Goal: Transaction & Acquisition: Purchase product/service

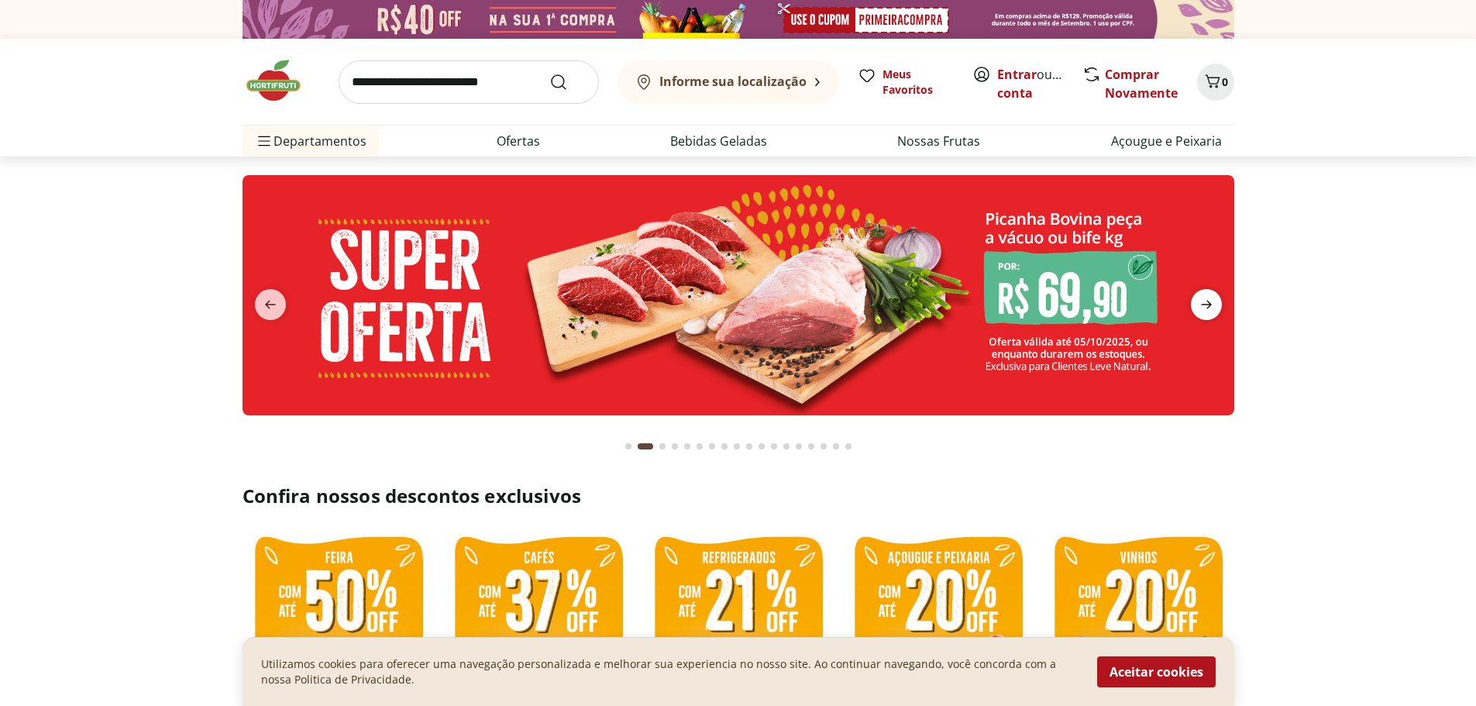
click at [1210, 300] on icon "next" at bounding box center [1206, 304] width 19 height 19
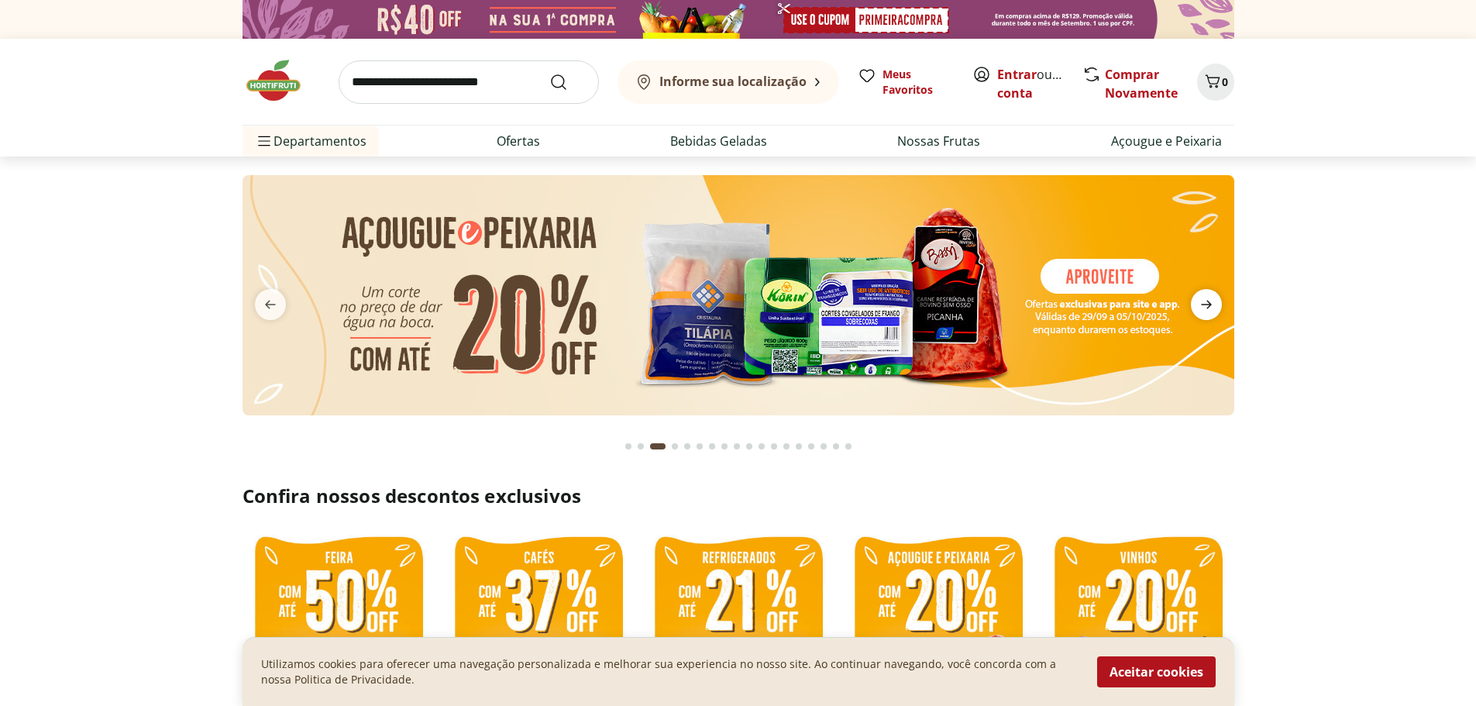
click at [1210, 300] on icon "next" at bounding box center [1206, 304] width 19 height 19
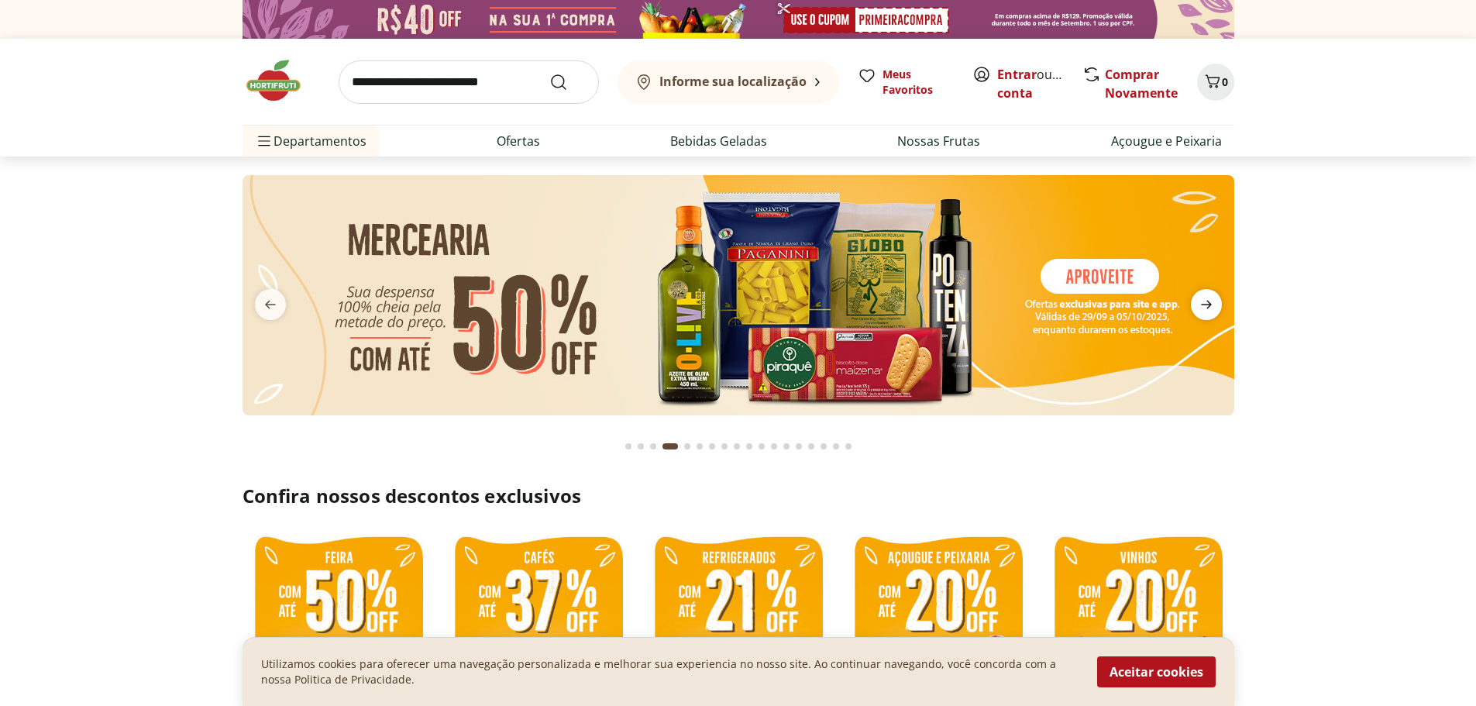
click at [1210, 300] on icon "next" at bounding box center [1206, 304] width 19 height 19
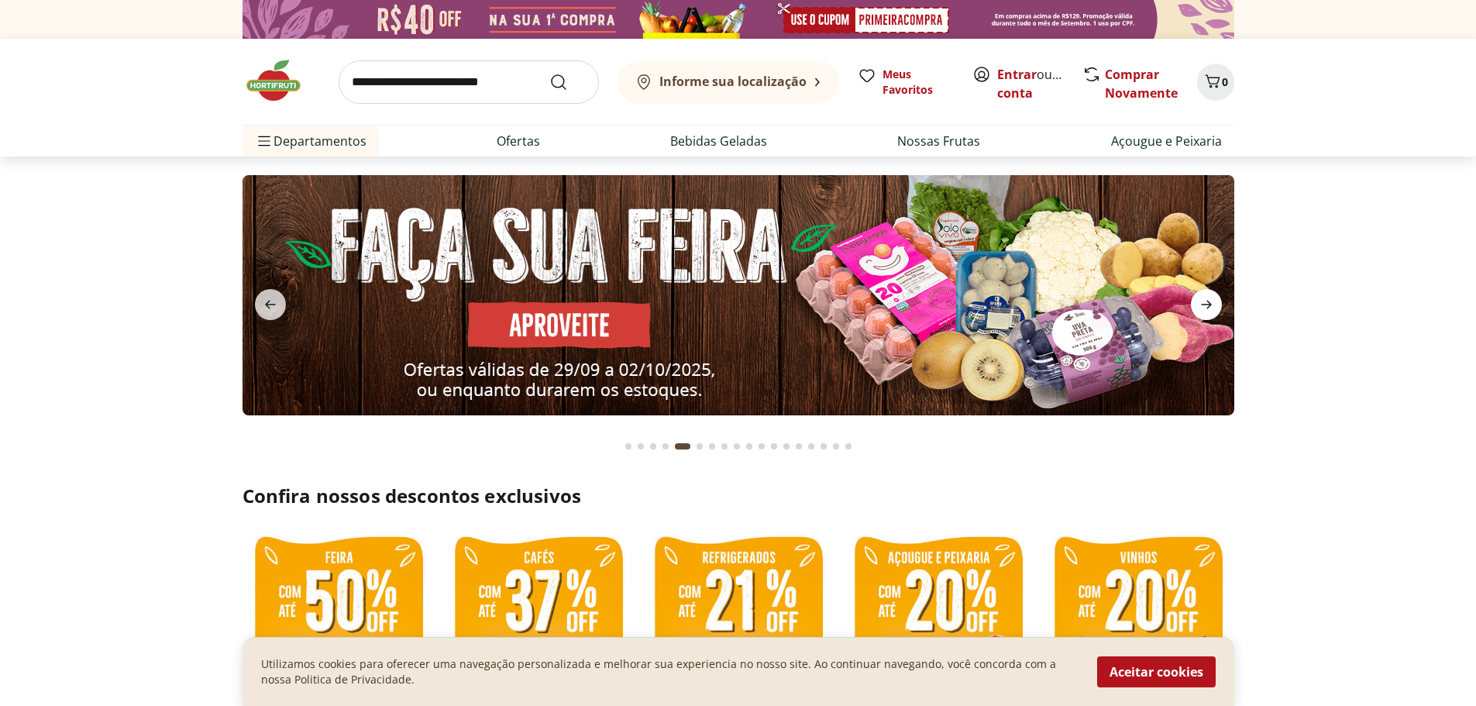
click at [1210, 300] on icon "next" at bounding box center [1206, 304] width 19 height 19
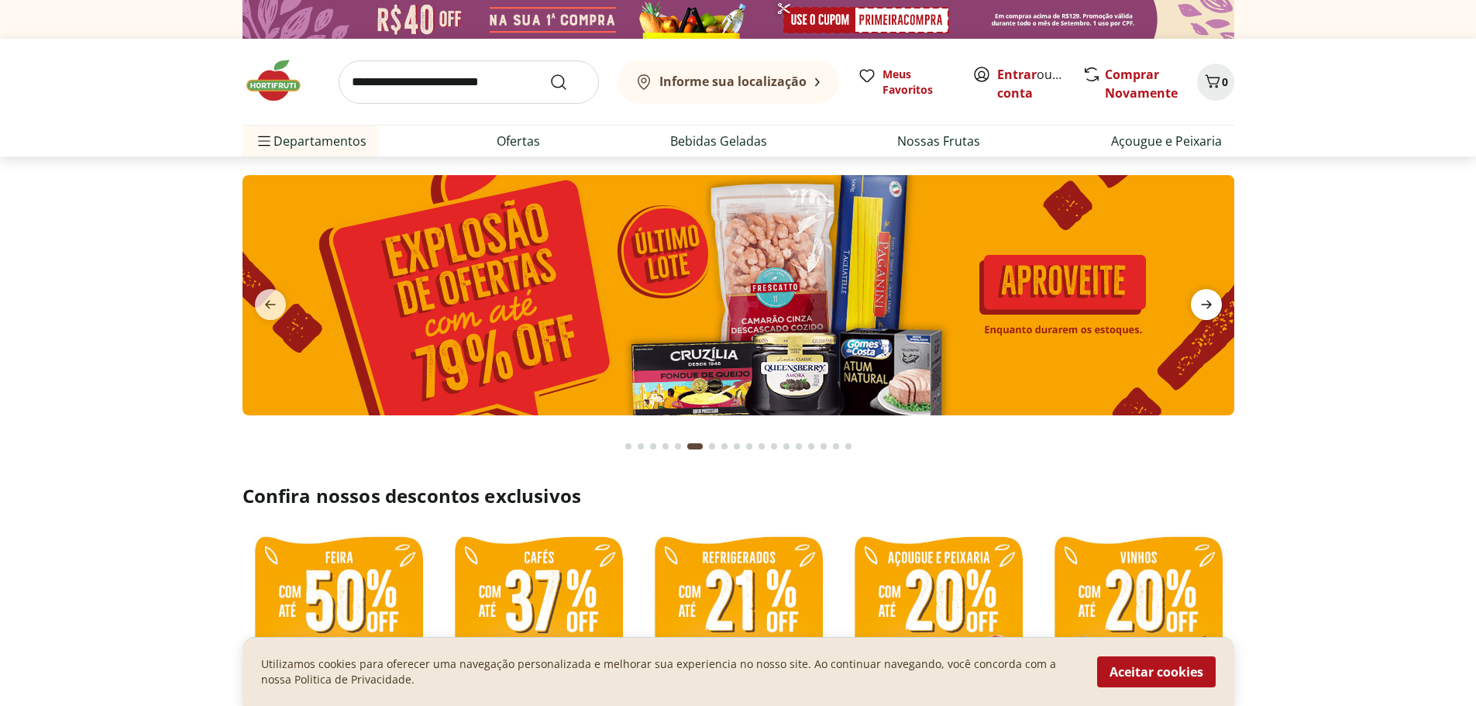
click at [1210, 300] on icon "next" at bounding box center [1206, 304] width 19 height 19
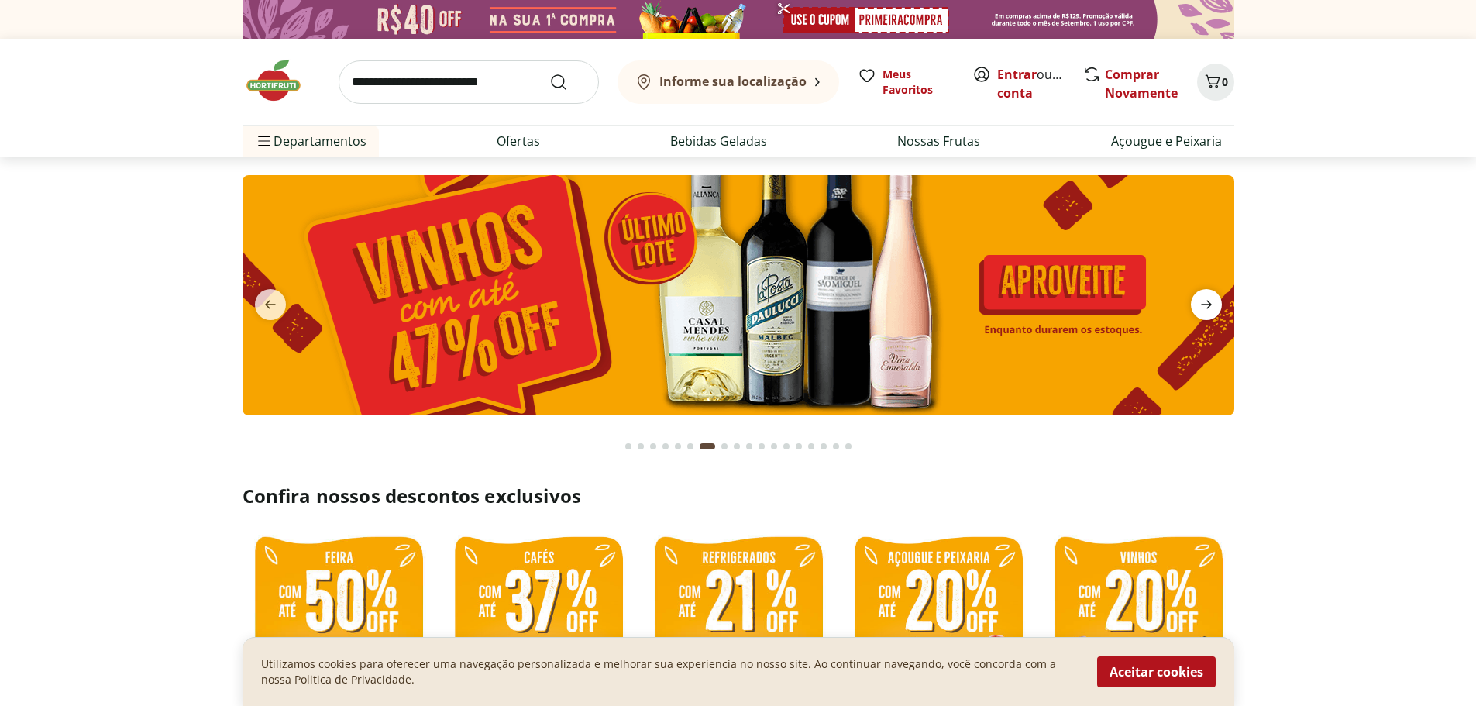
click at [1210, 300] on icon "next" at bounding box center [1206, 304] width 19 height 19
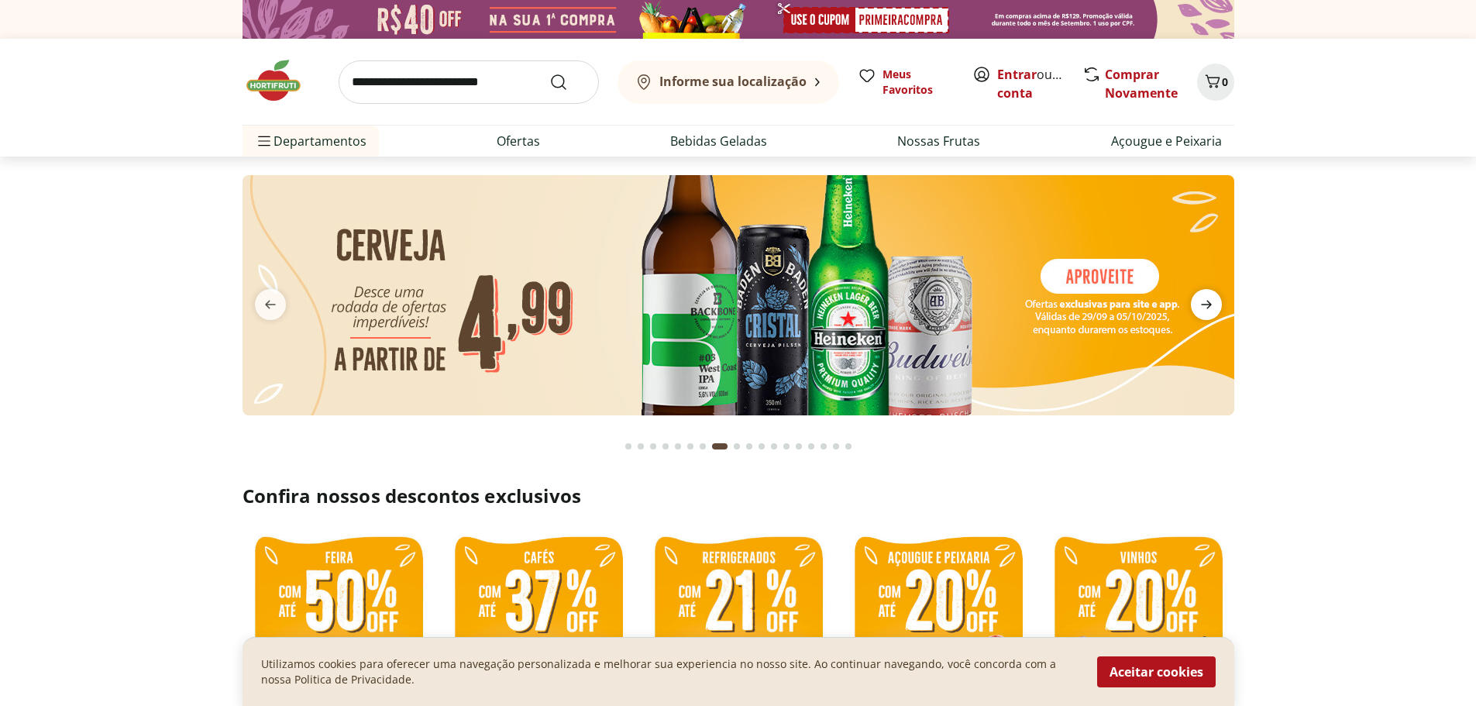
click at [1210, 300] on icon "next" at bounding box center [1206, 304] width 19 height 19
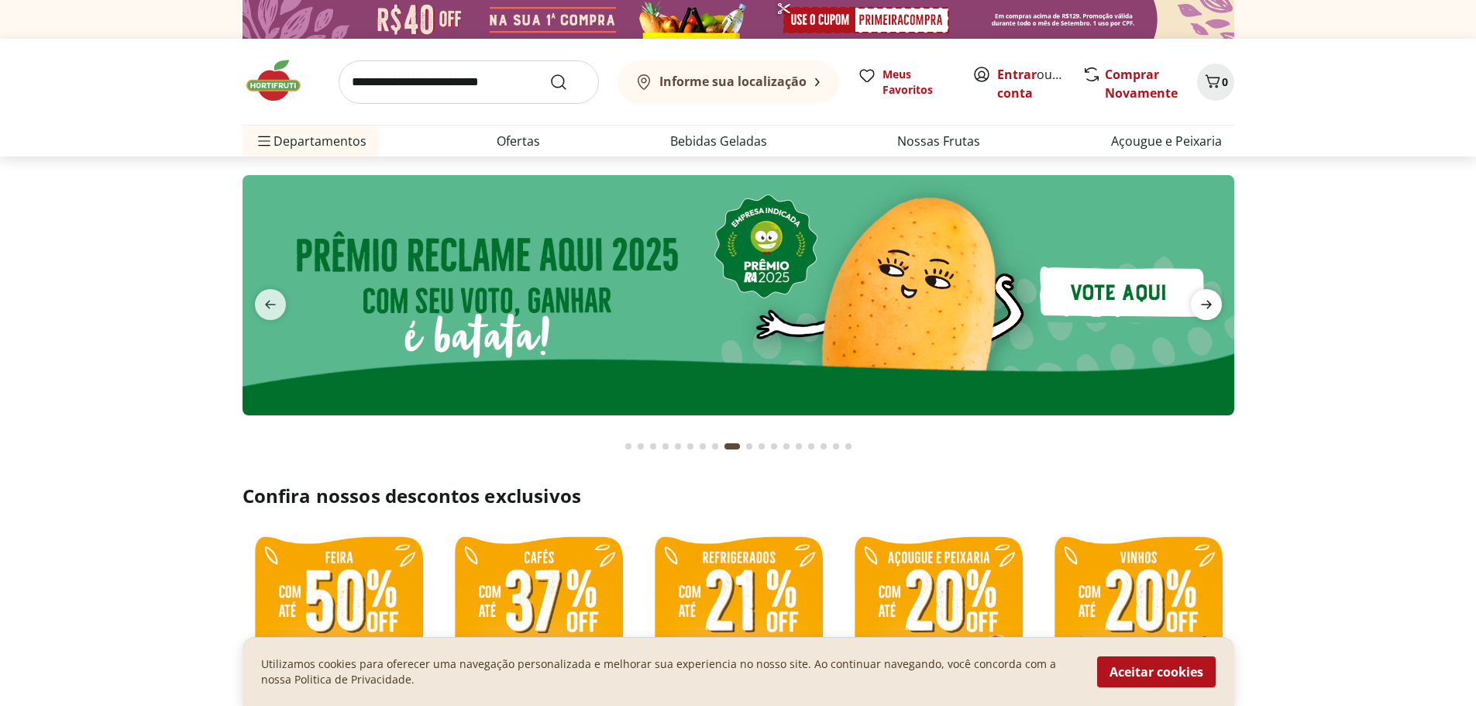
click at [1210, 300] on icon "next" at bounding box center [1206, 304] width 19 height 19
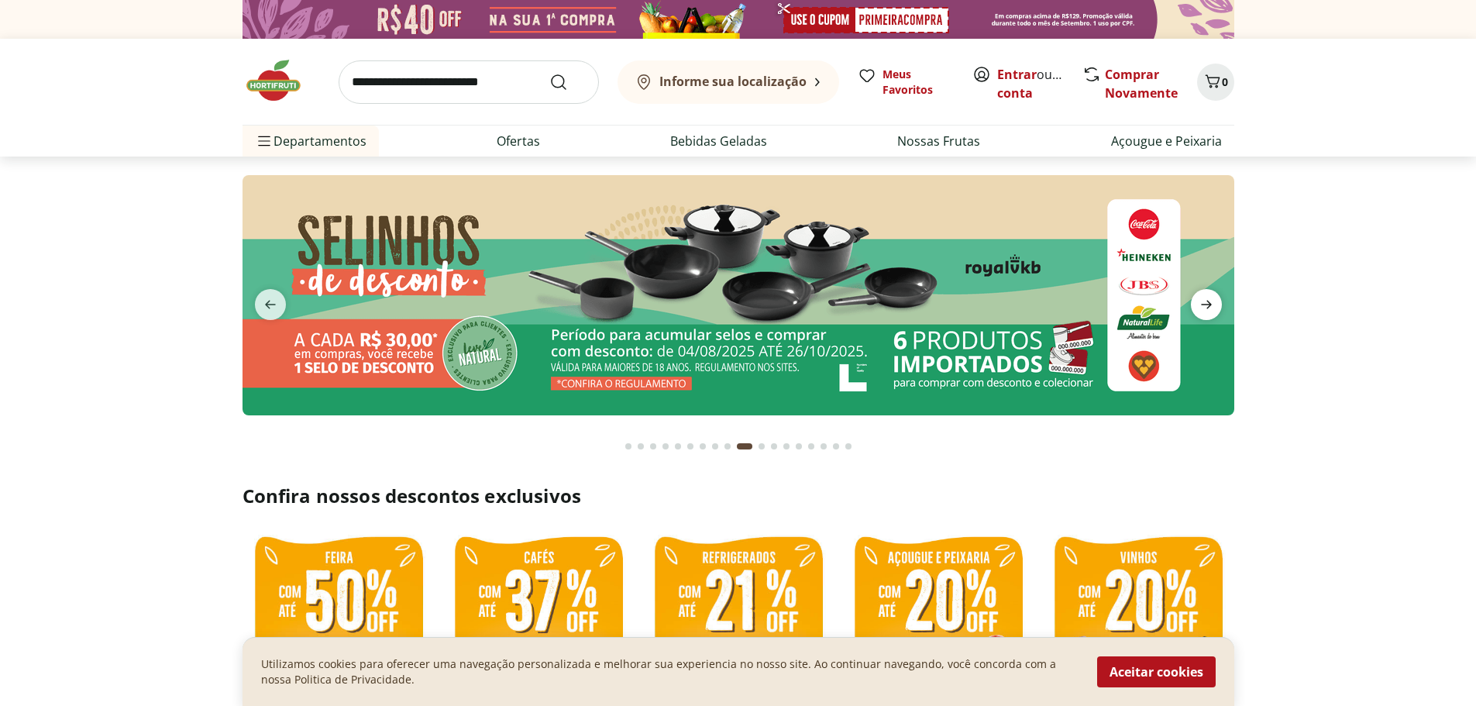
click at [1210, 300] on icon "next" at bounding box center [1206, 304] width 19 height 19
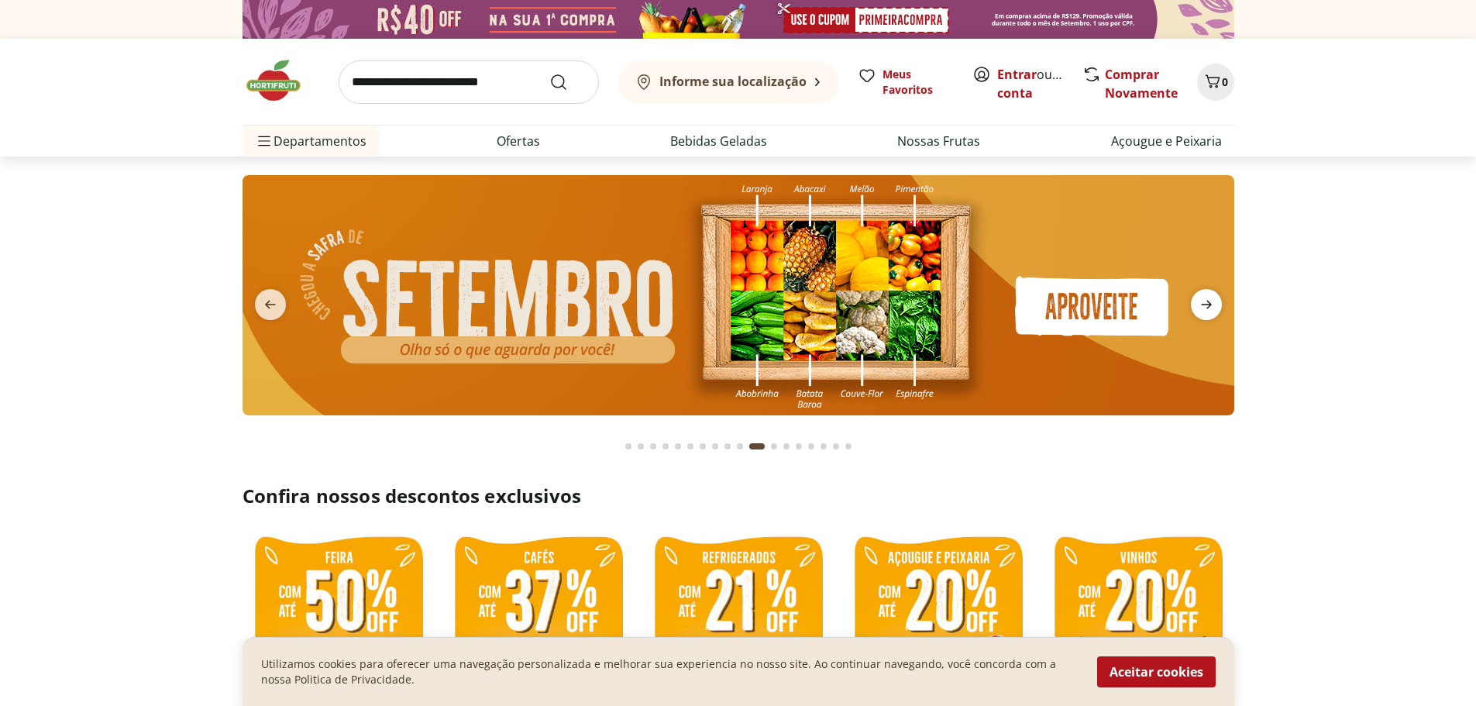
click at [1210, 300] on icon "next" at bounding box center [1206, 304] width 19 height 19
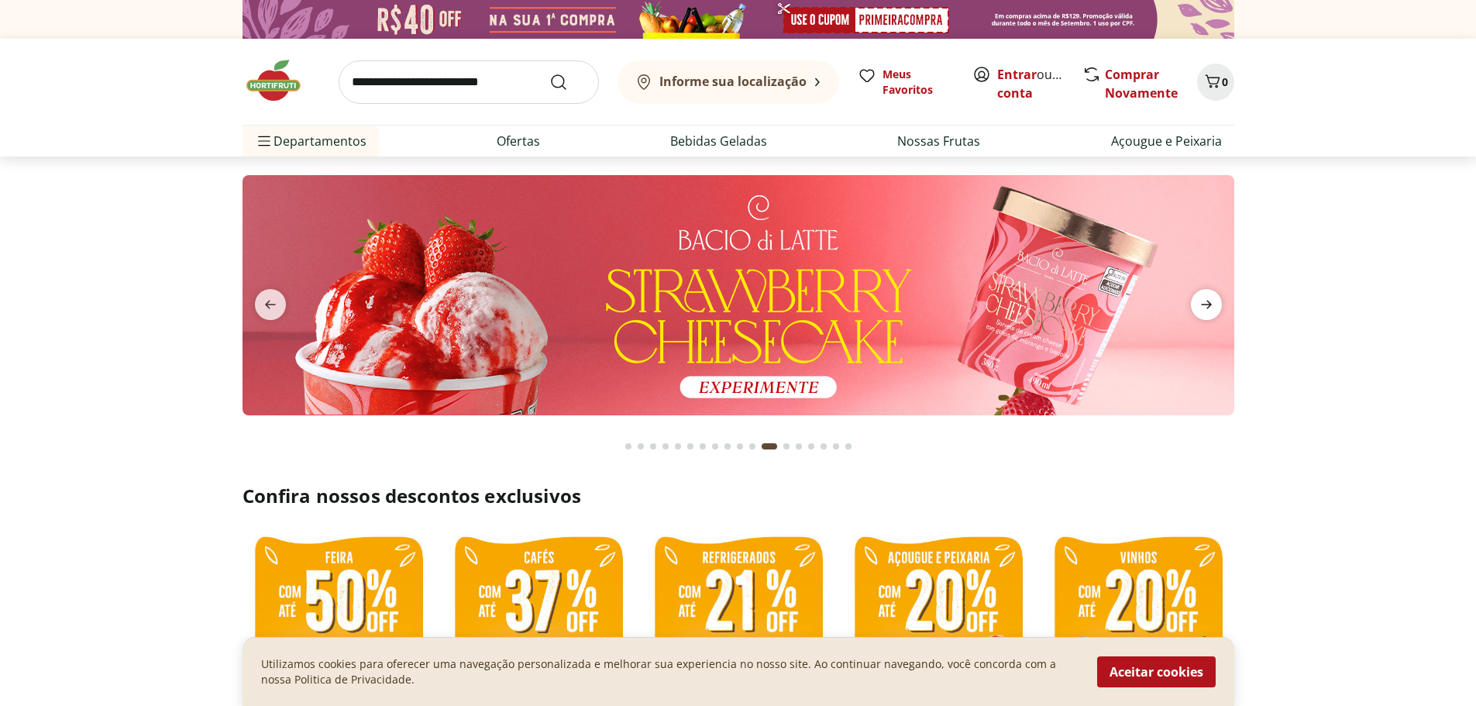
click at [1210, 300] on icon "next" at bounding box center [1206, 304] width 19 height 19
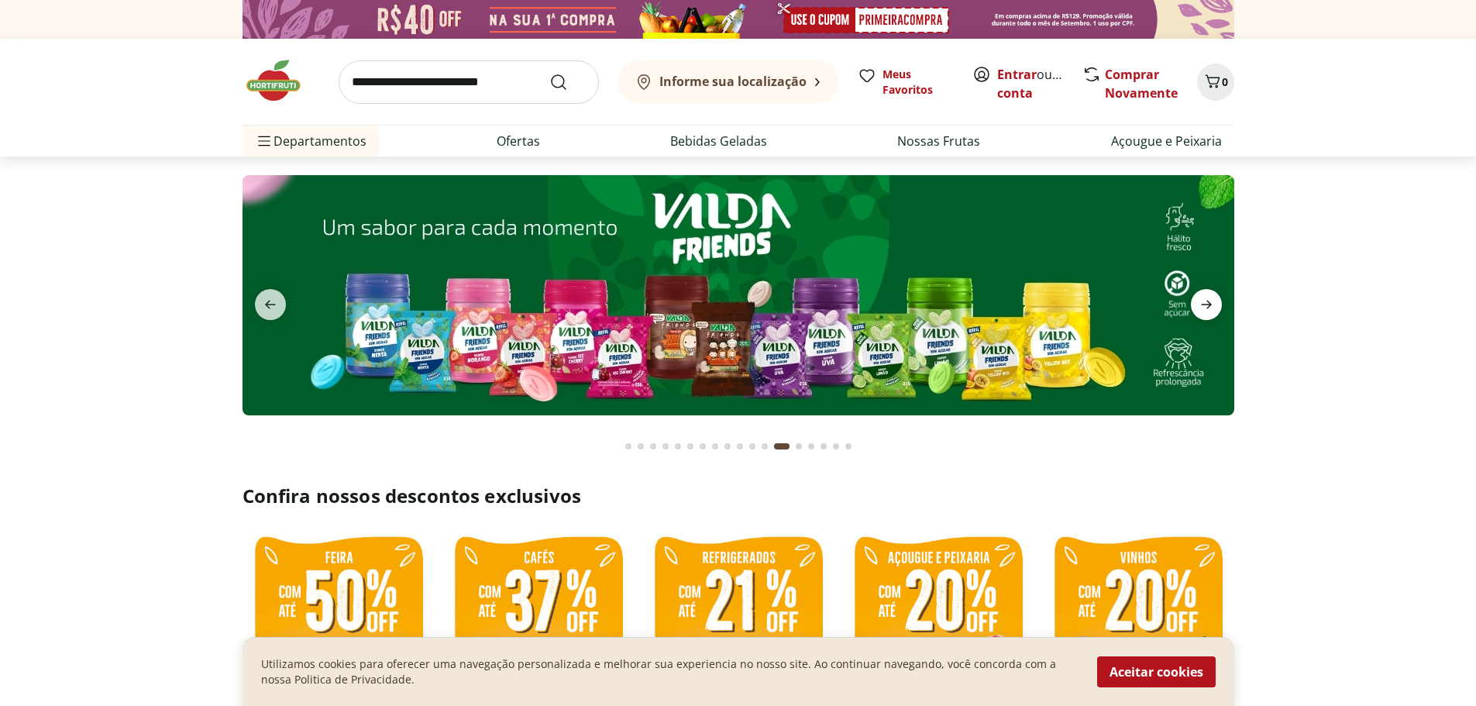
click at [1210, 300] on icon "next" at bounding box center [1206, 304] width 19 height 19
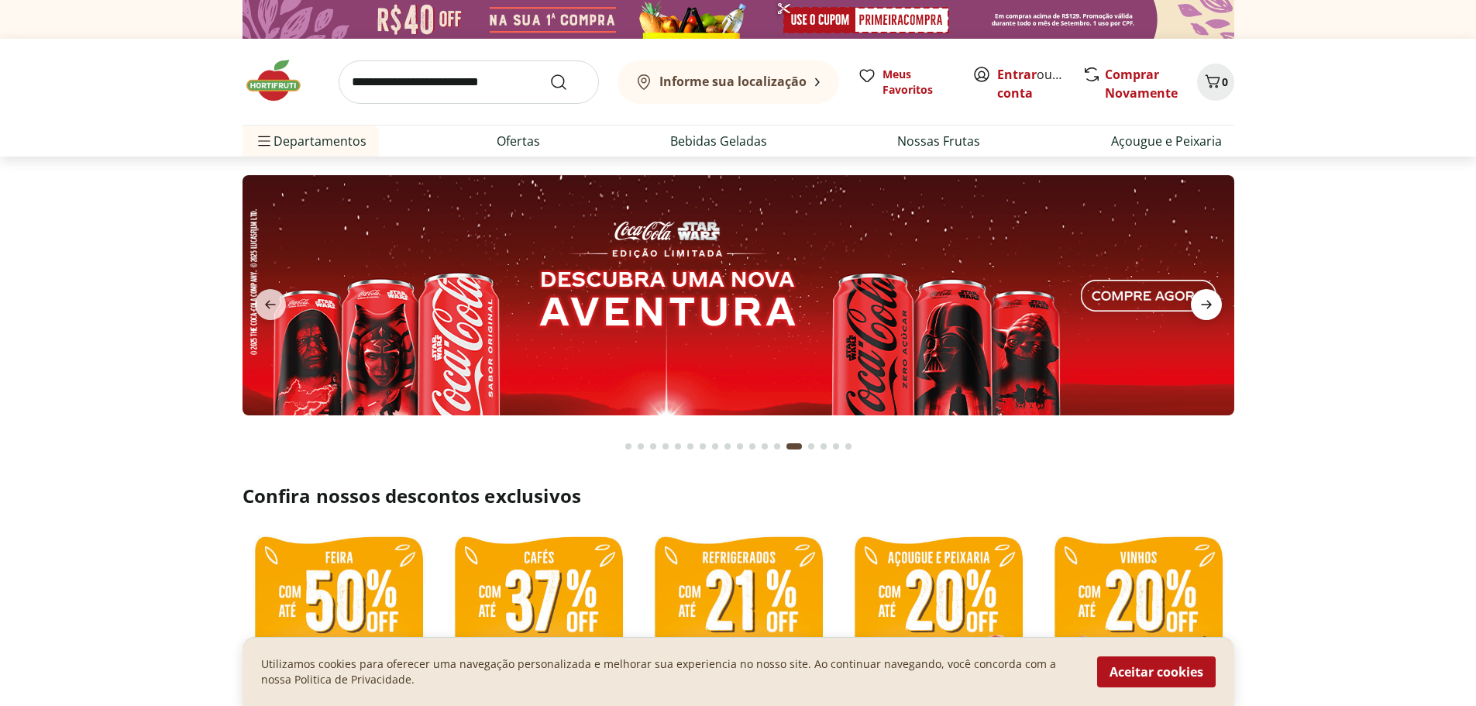
click at [1210, 300] on icon "next" at bounding box center [1206, 304] width 19 height 19
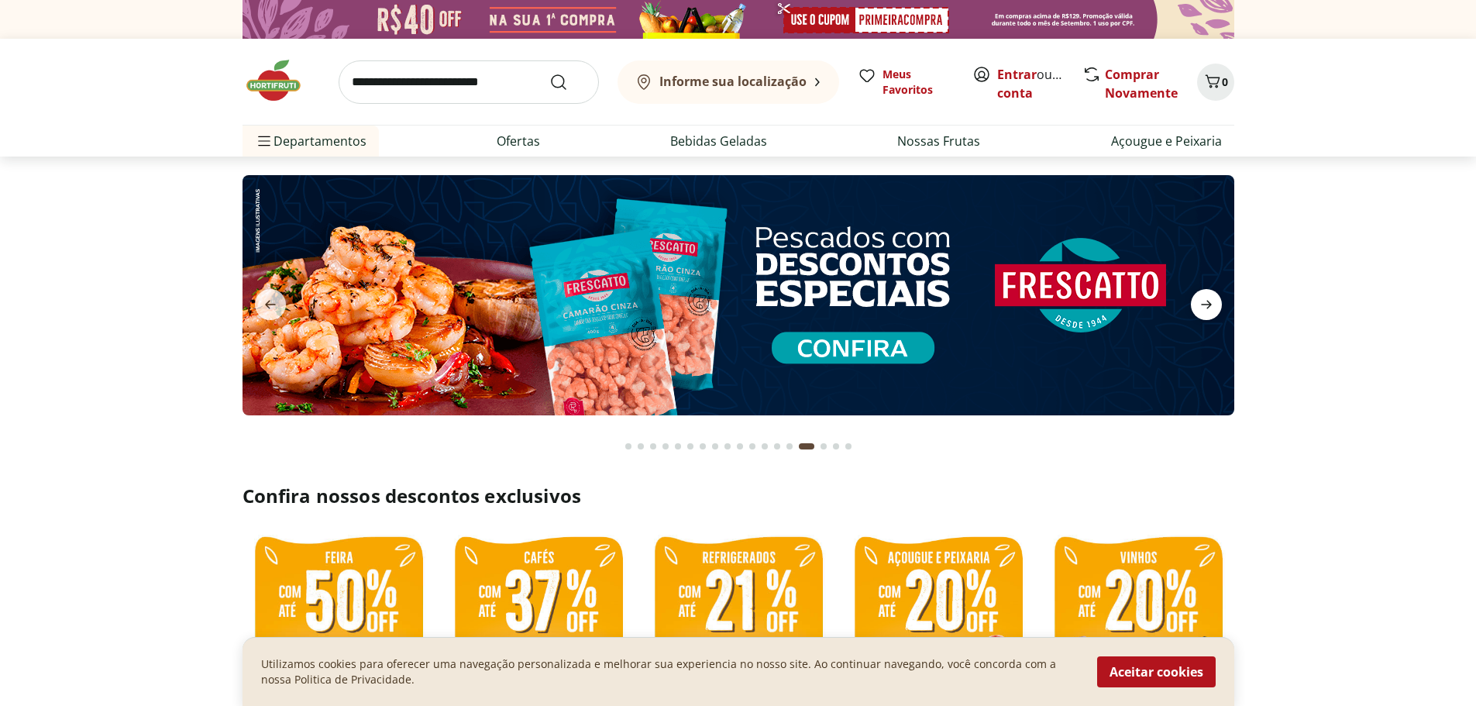
click at [1210, 300] on icon "next" at bounding box center [1206, 304] width 19 height 19
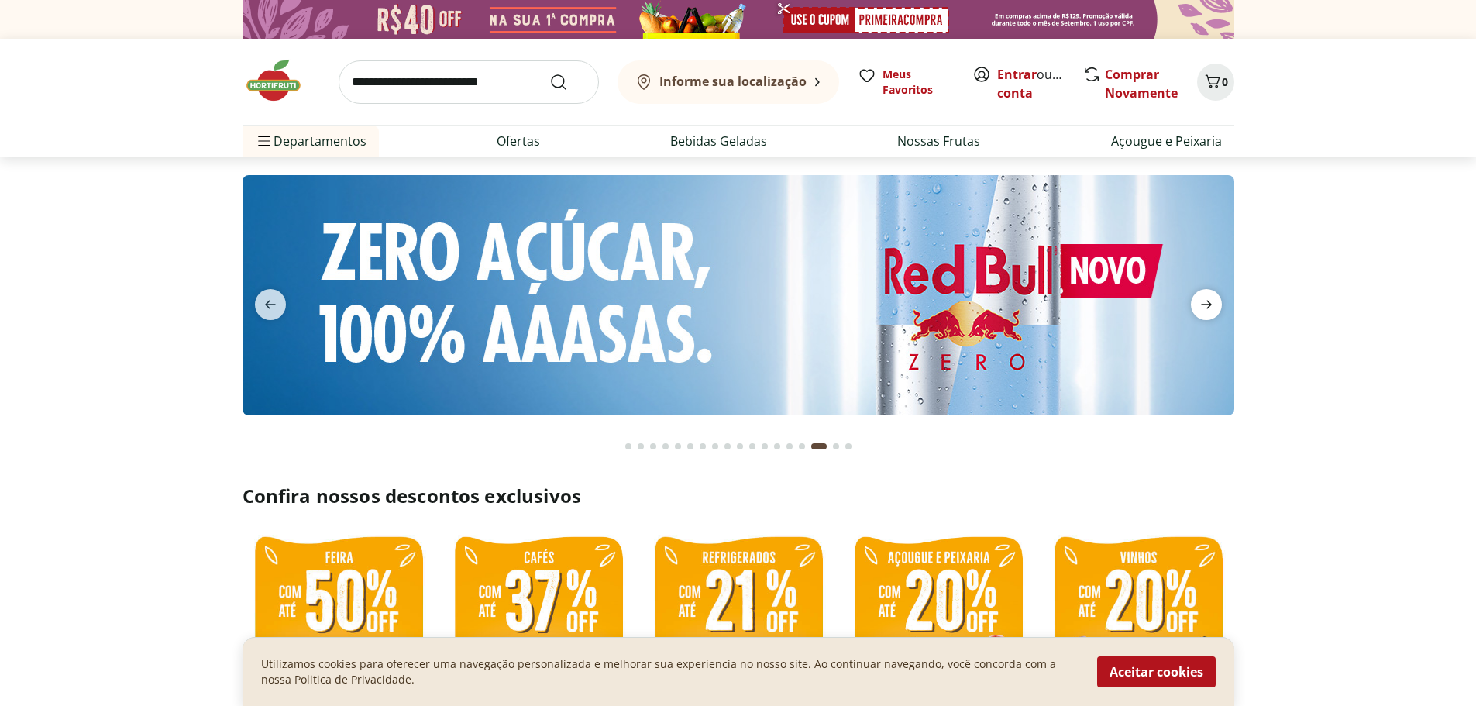
click at [1210, 300] on icon "next" at bounding box center [1206, 304] width 19 height 19
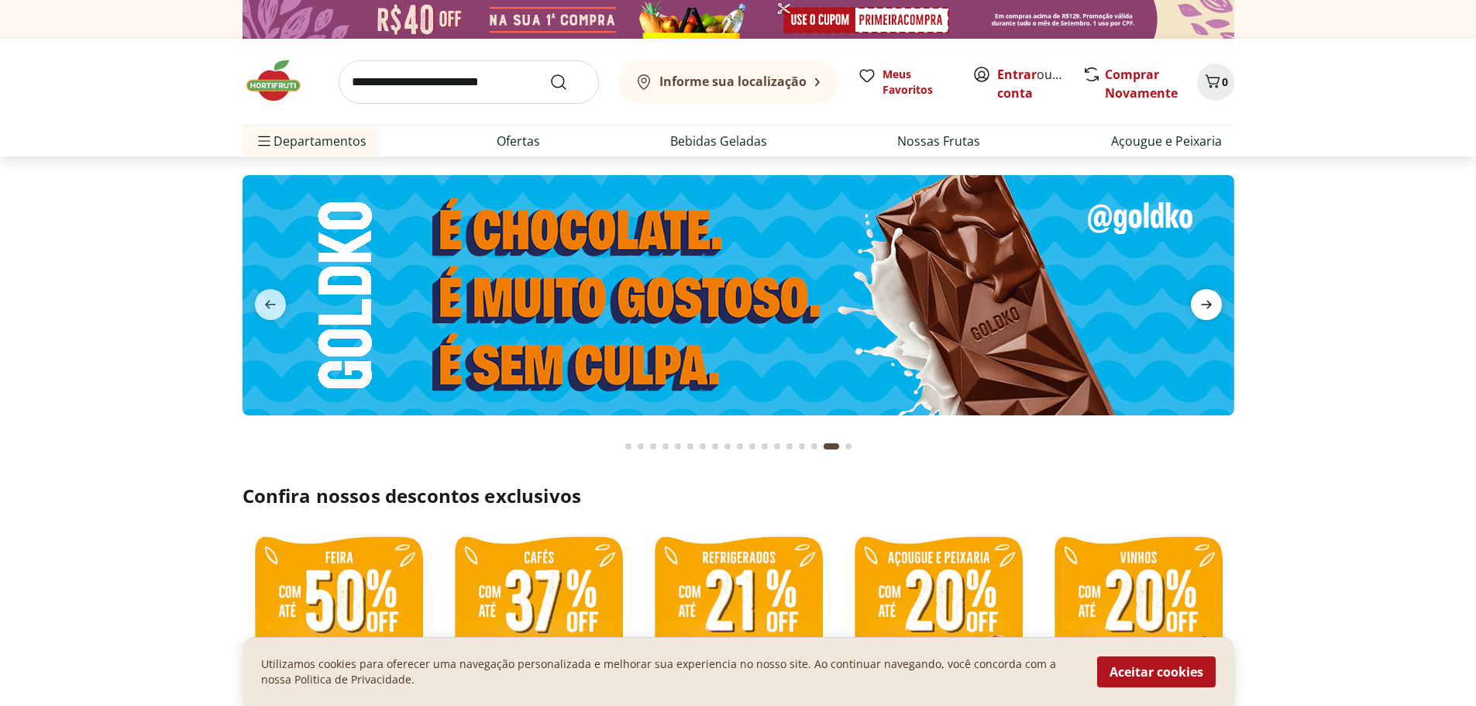
click at [1210, 300] on icon "next" at bounding box center [1206, 304] width 19 height 19
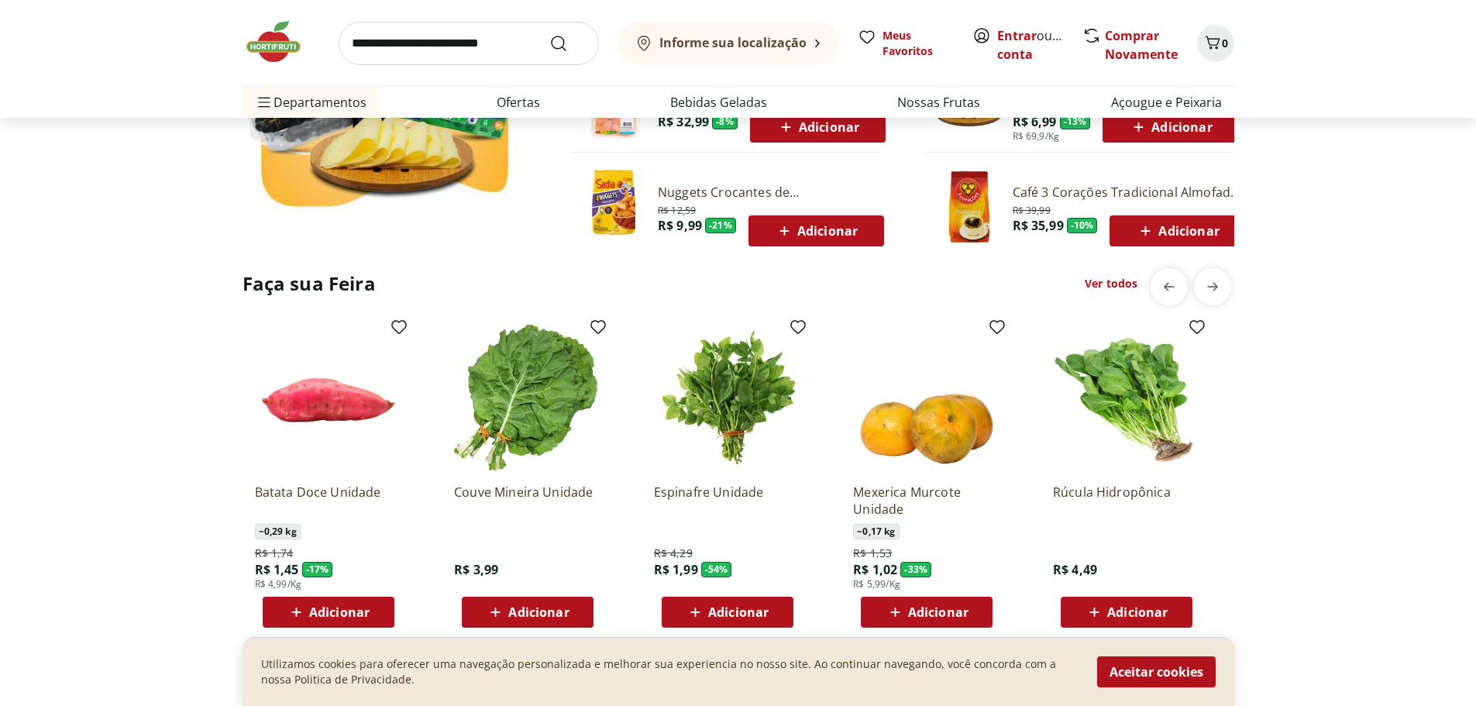
scroll to position [1085, 0]
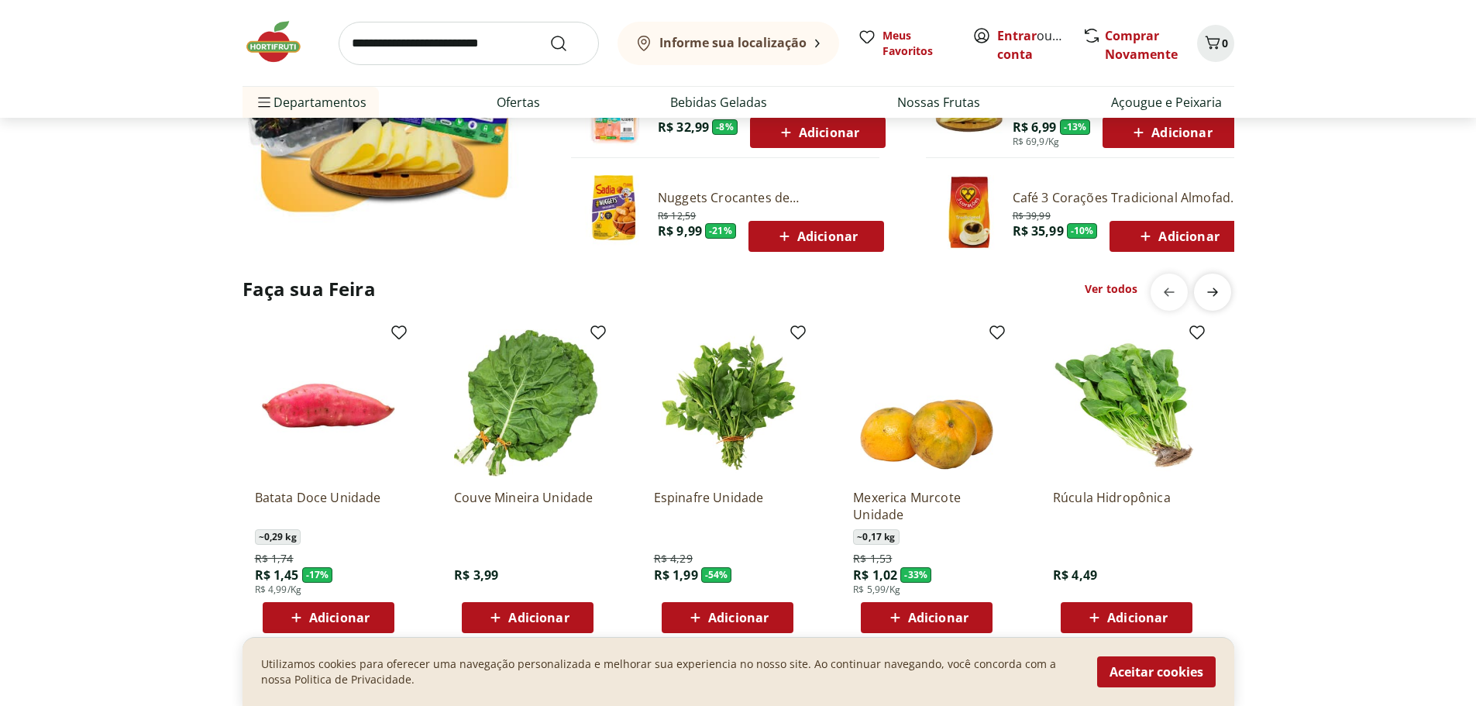
click at [1228, 284] on div "next" at bounding box center [1212, 291] width 37 height 37
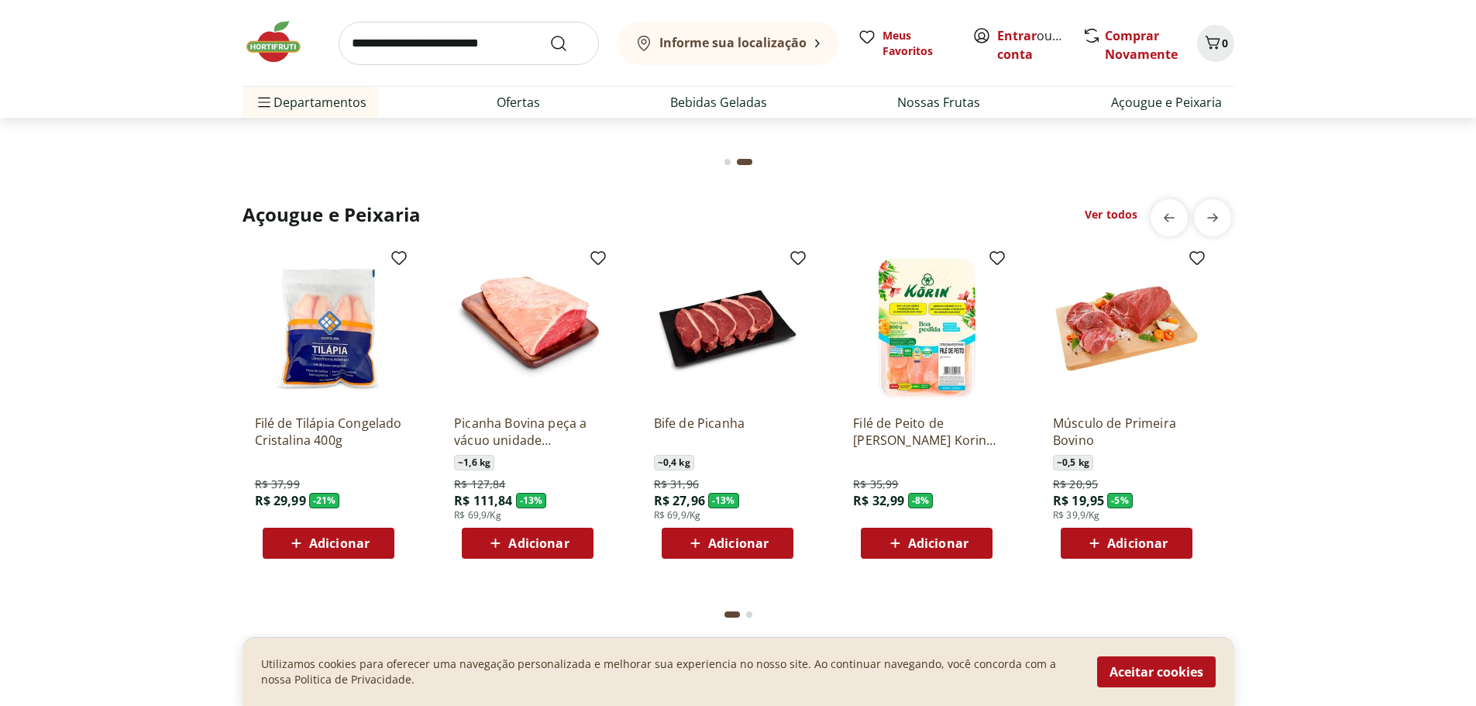
scroll to position [1627, 0]
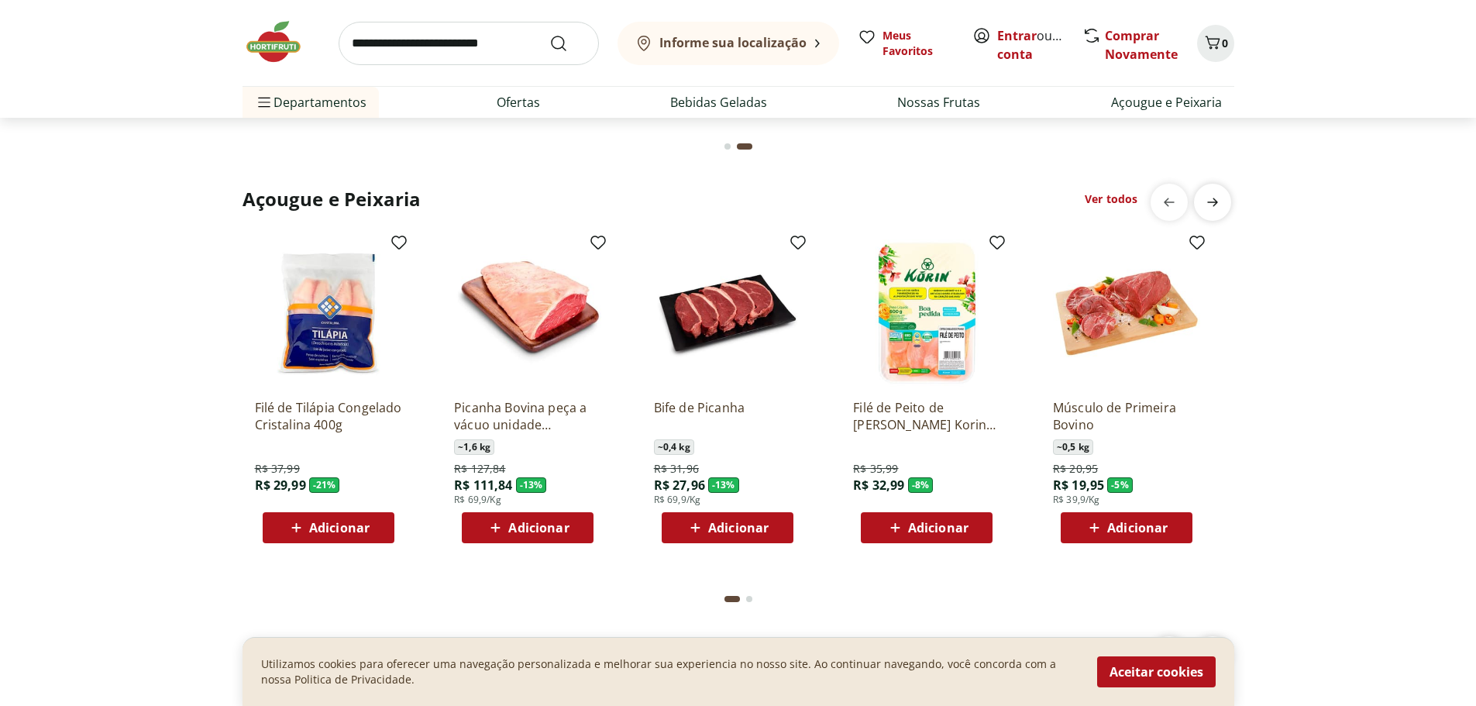
click at [1216, 209] on icon "next" at bounding box center [1212, 202] width 19 height 19
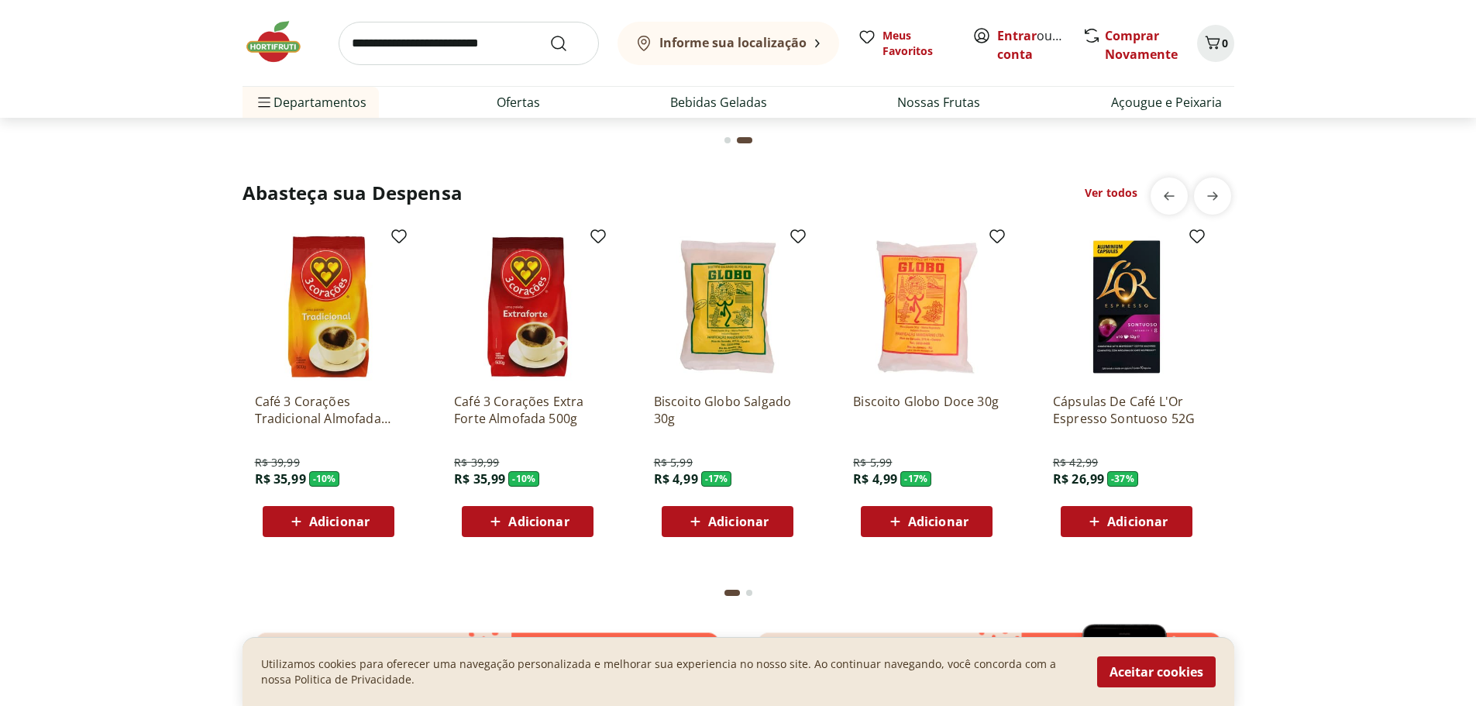
scroll to position [2092, 0]
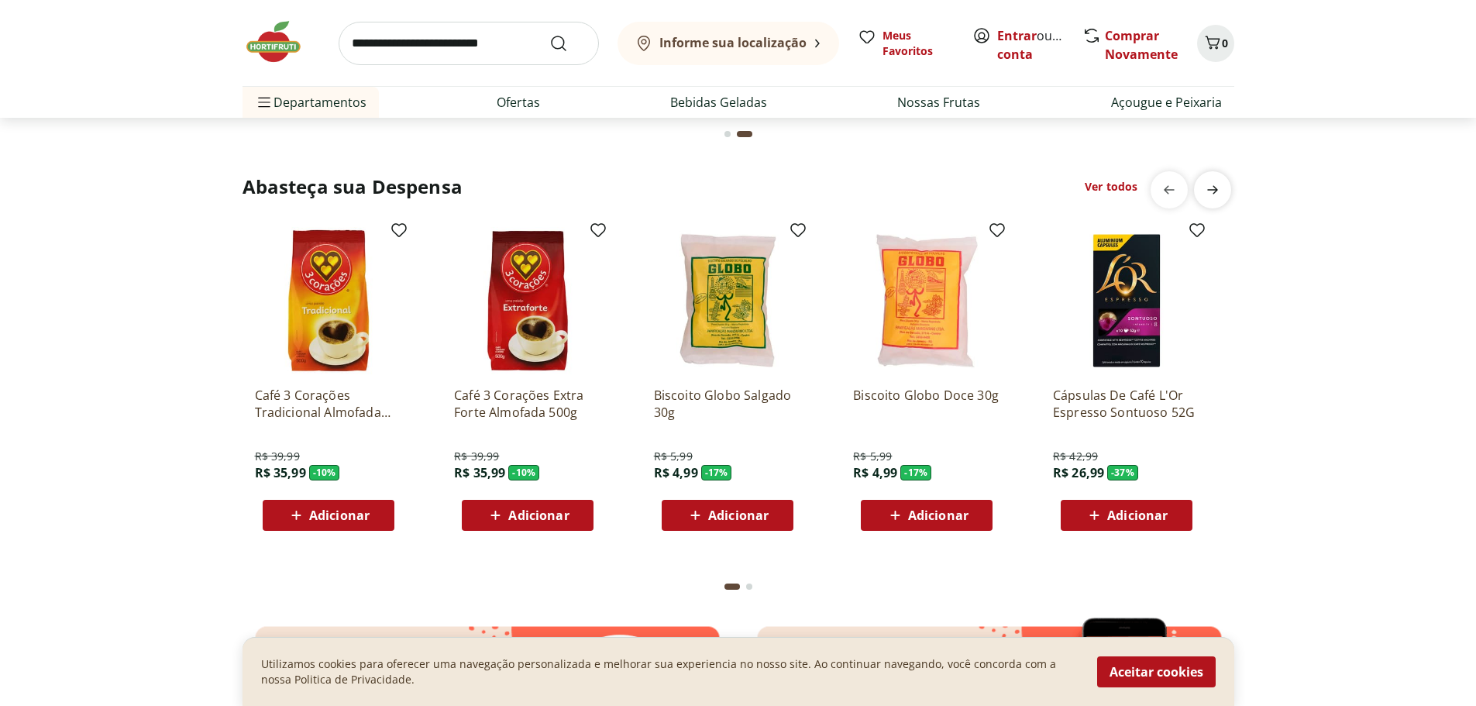
click at [1217, 194] on icon "next" at bounding box center [1212, 190] width 19 height 19
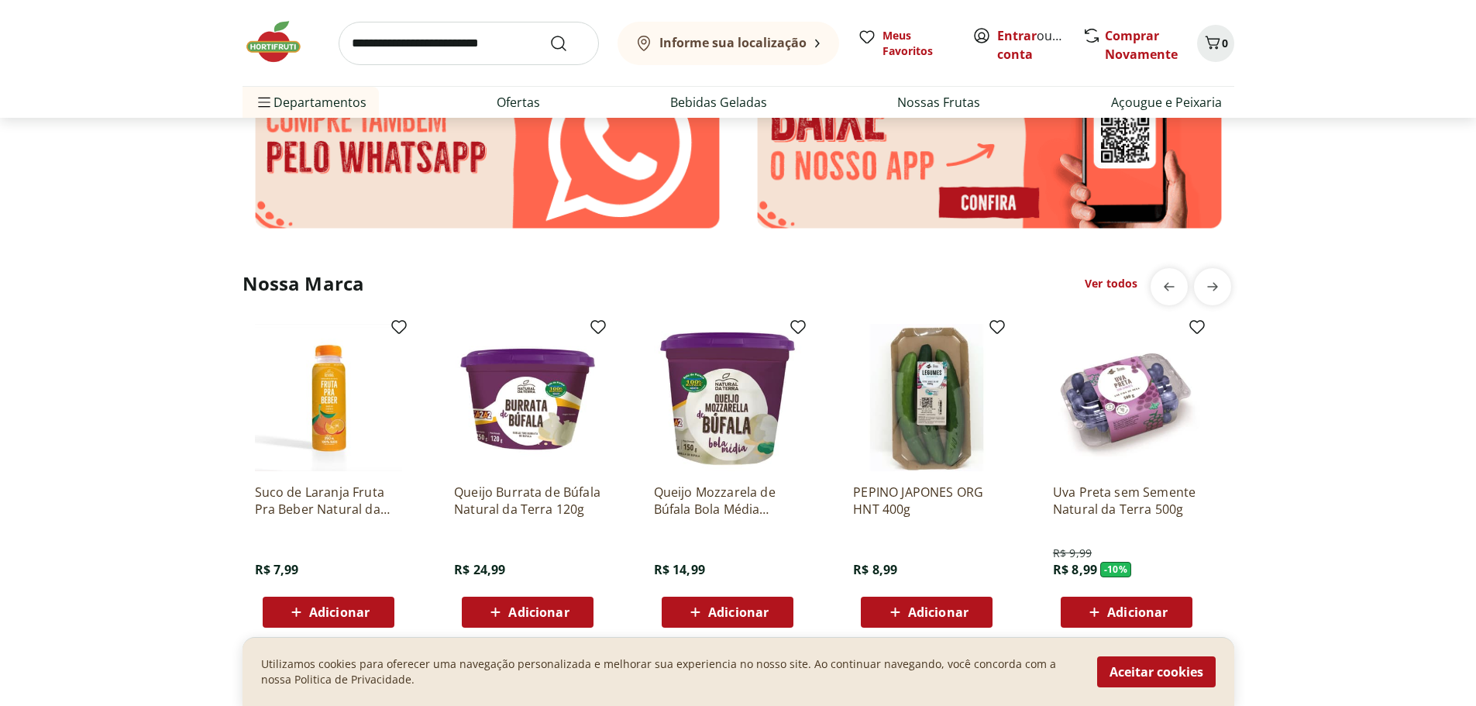
scroll to position [2712, 0]
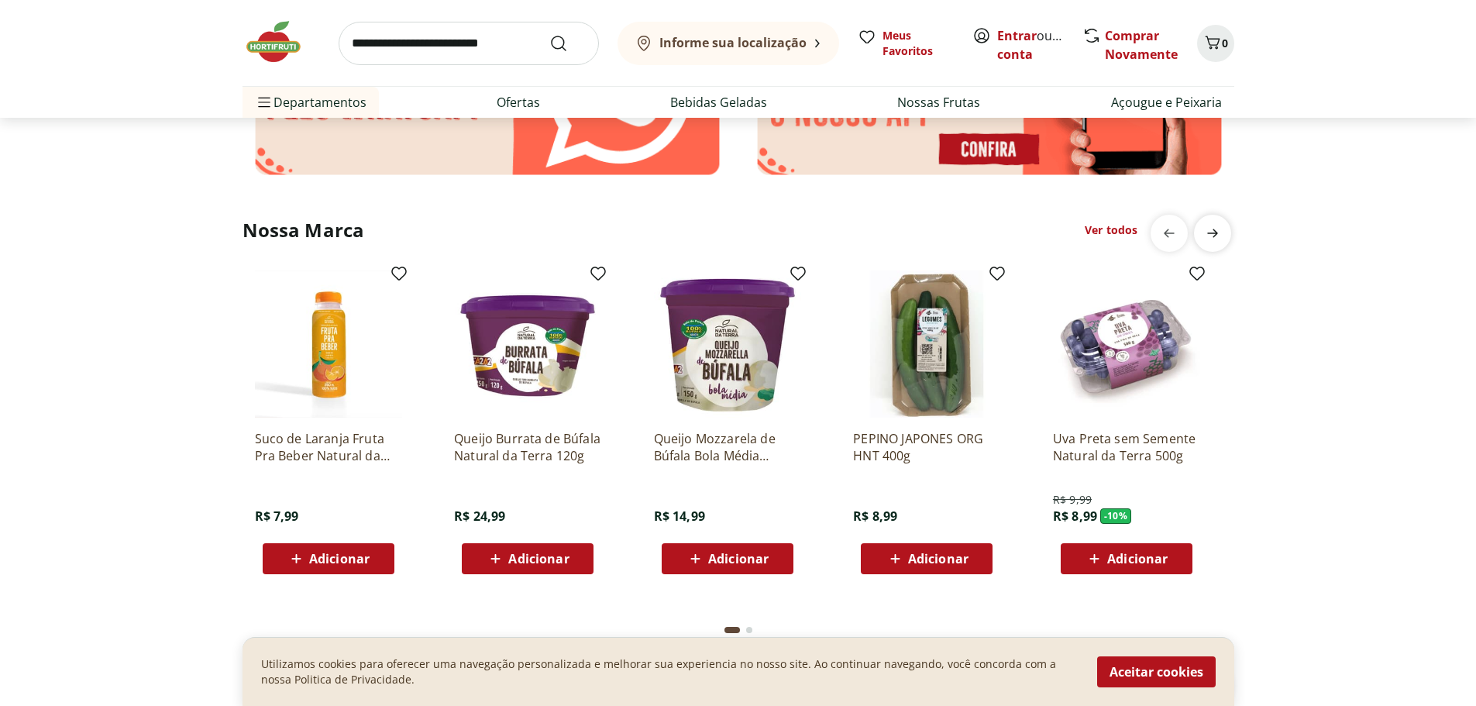
click at [1216, 232] on icon "next" at bounding box center [1212, 233] width 11 height 9
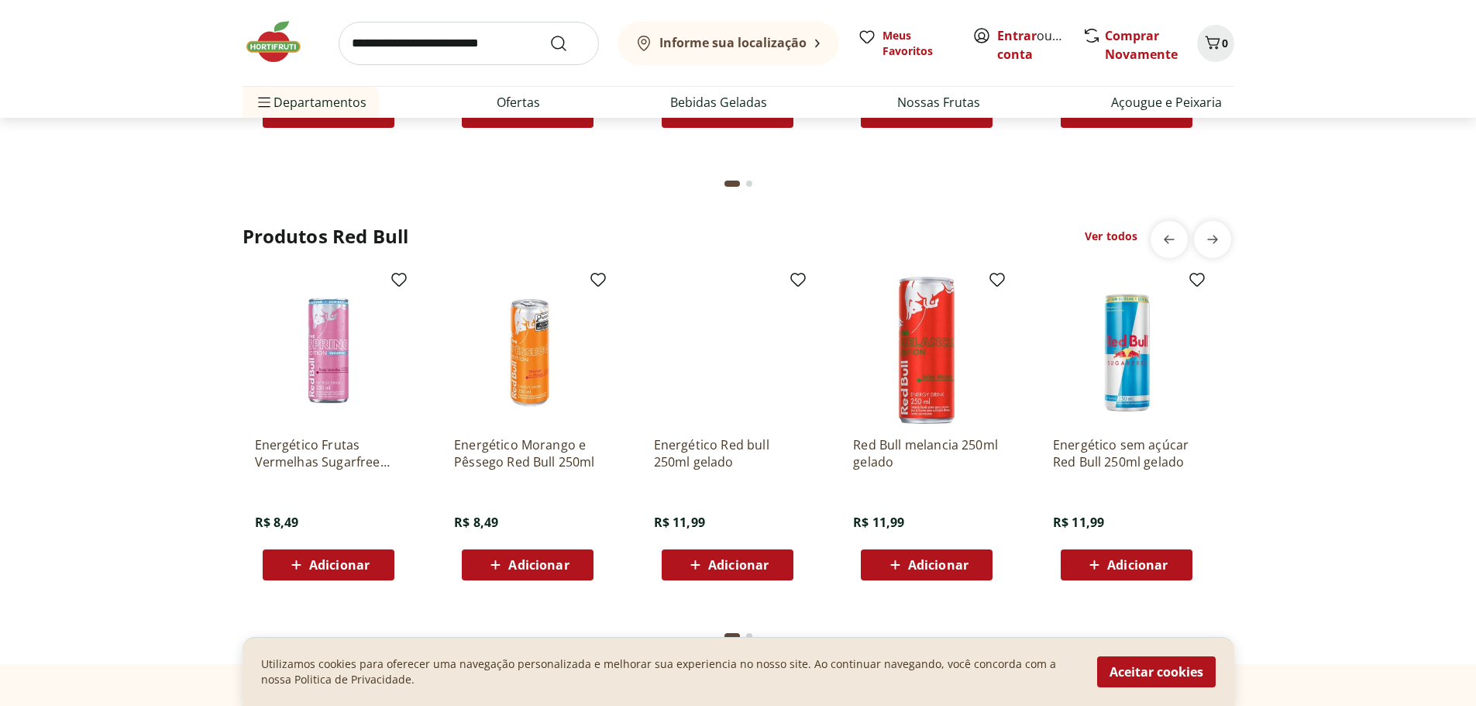
scroll to position [3641, 0]
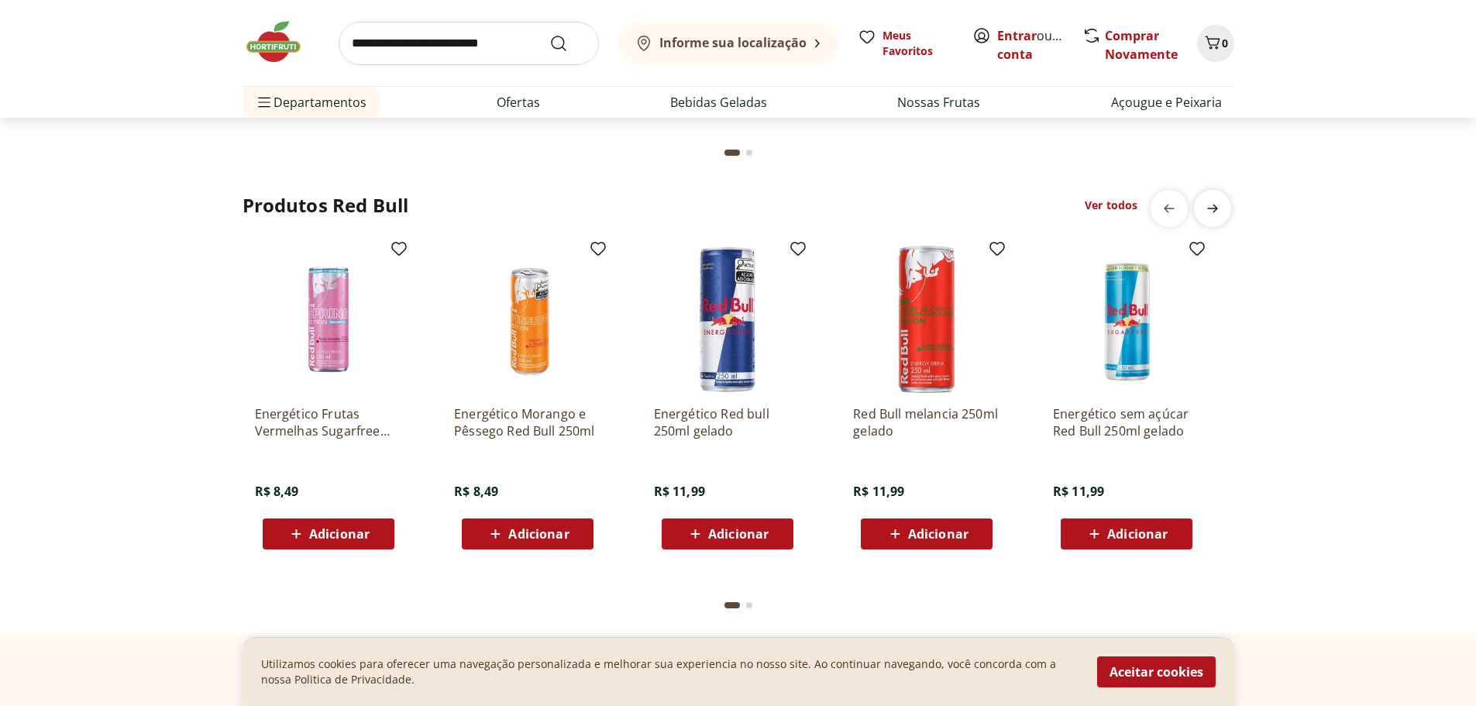
click at [1227, 205] on span "next" at bounding box center [1212, 208] width 31 height 31
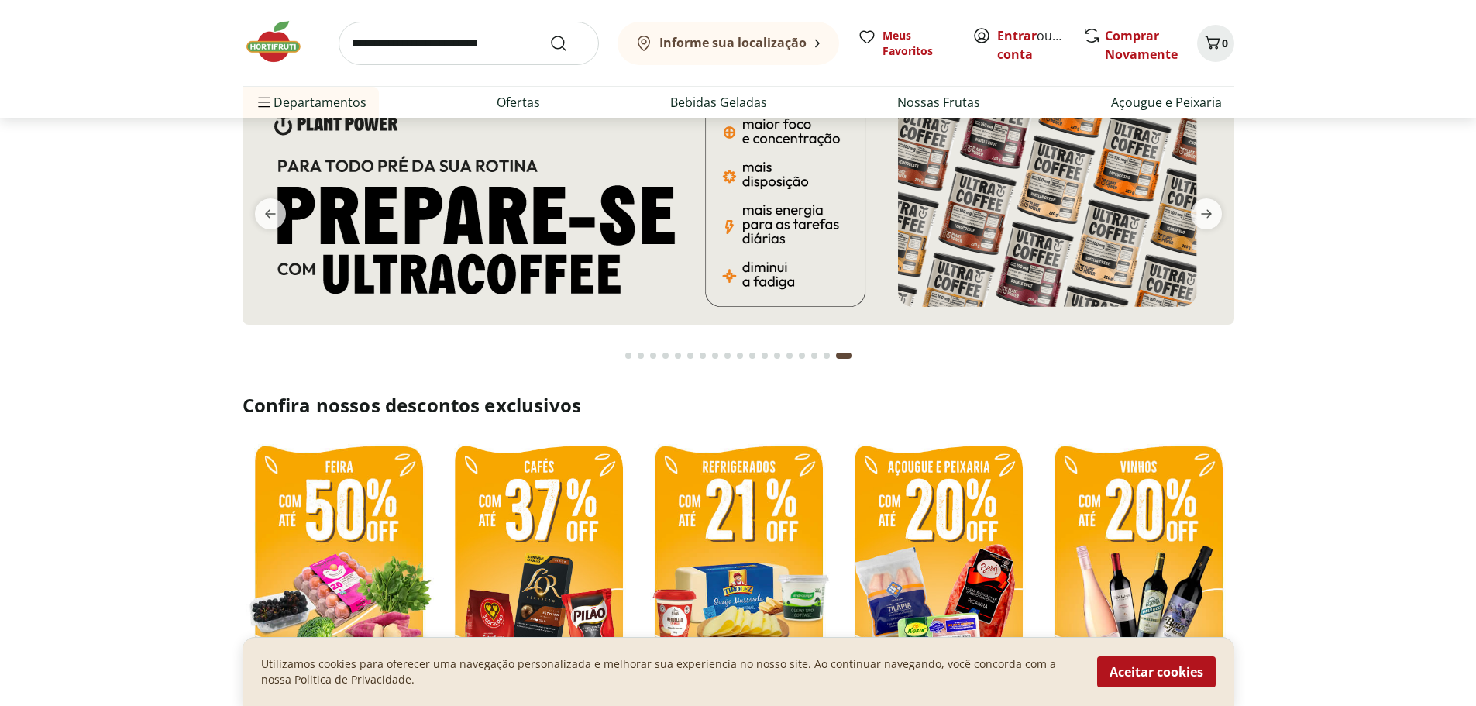
scroll to position [0, 0]
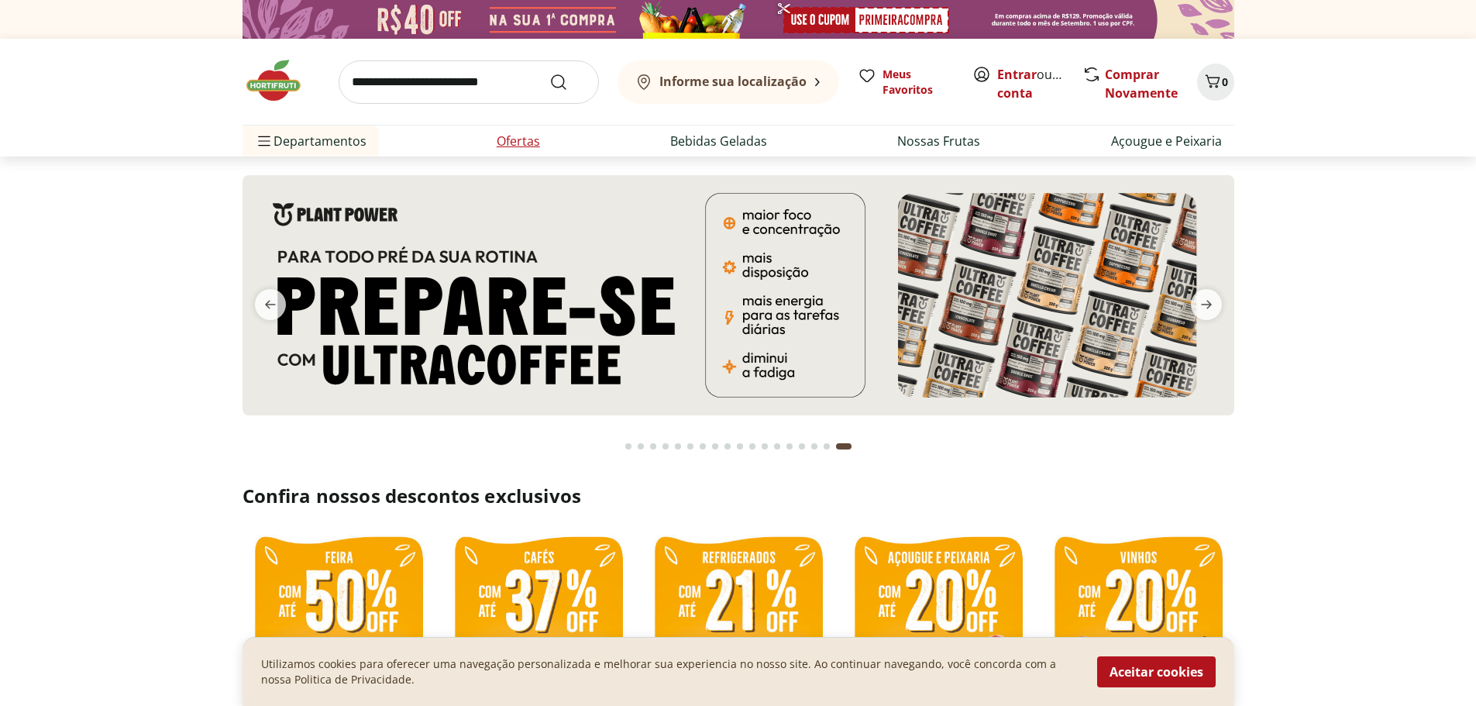
click at [539, 132] on li "Ofertas" at bounding box center [518, 141] width 68 height 31
click at [529, 149] on link "Ofertas" at bounding box center [518, 141] width 43 height 19
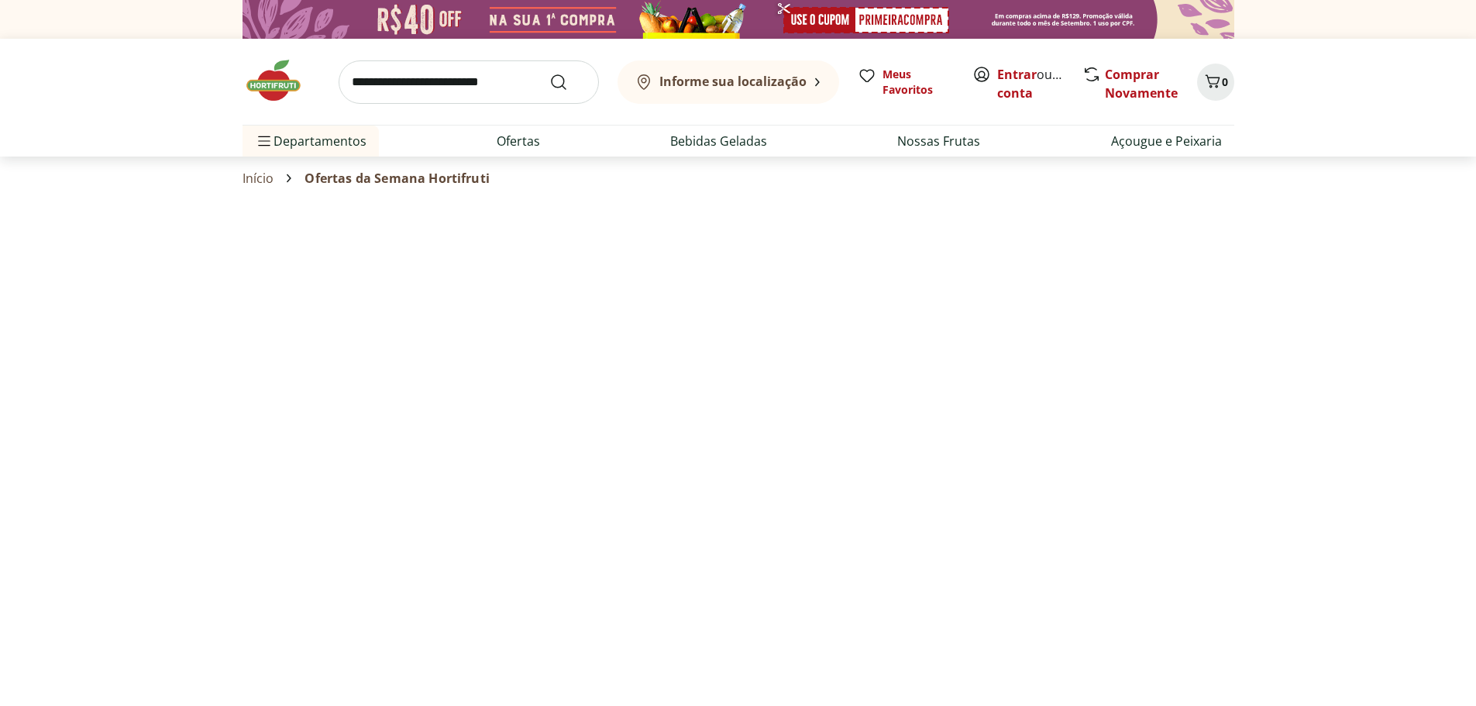
select select "**********"
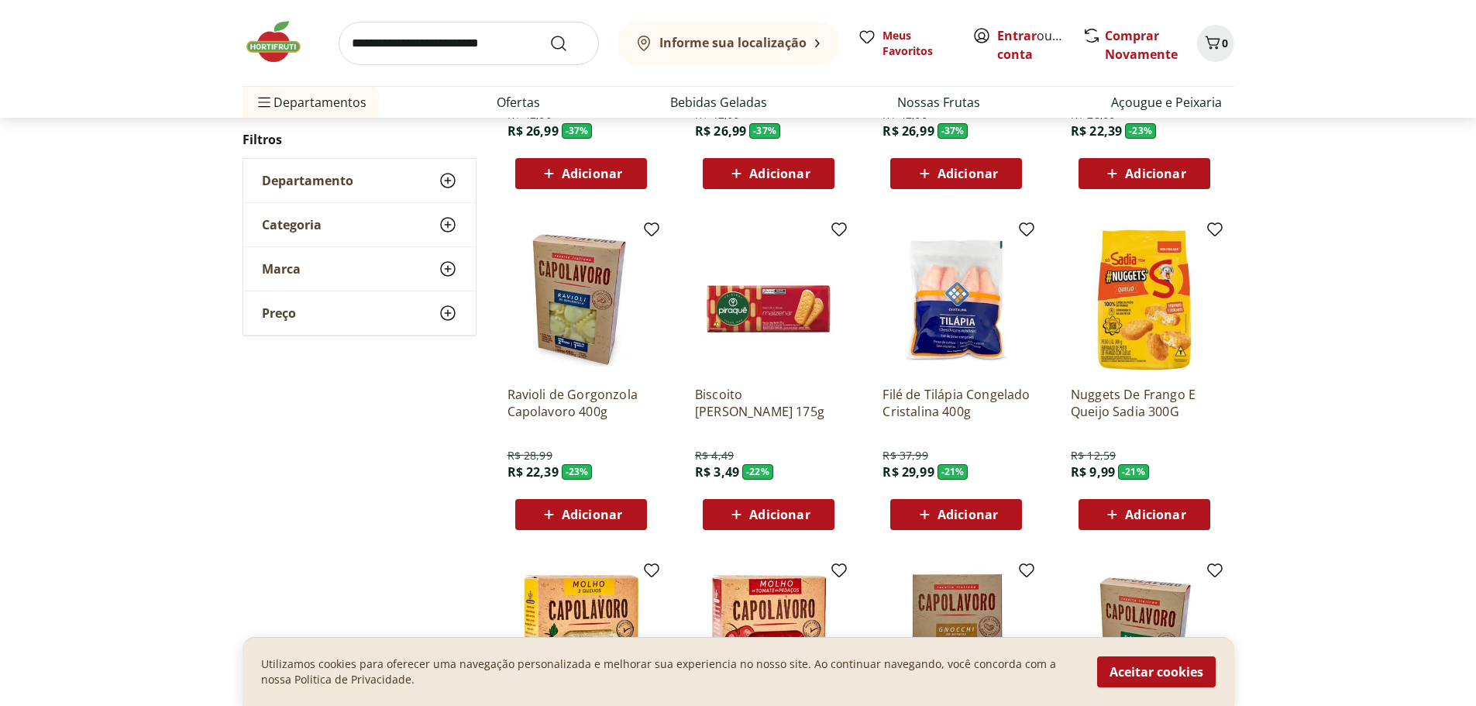
scroll to position [387, 0]
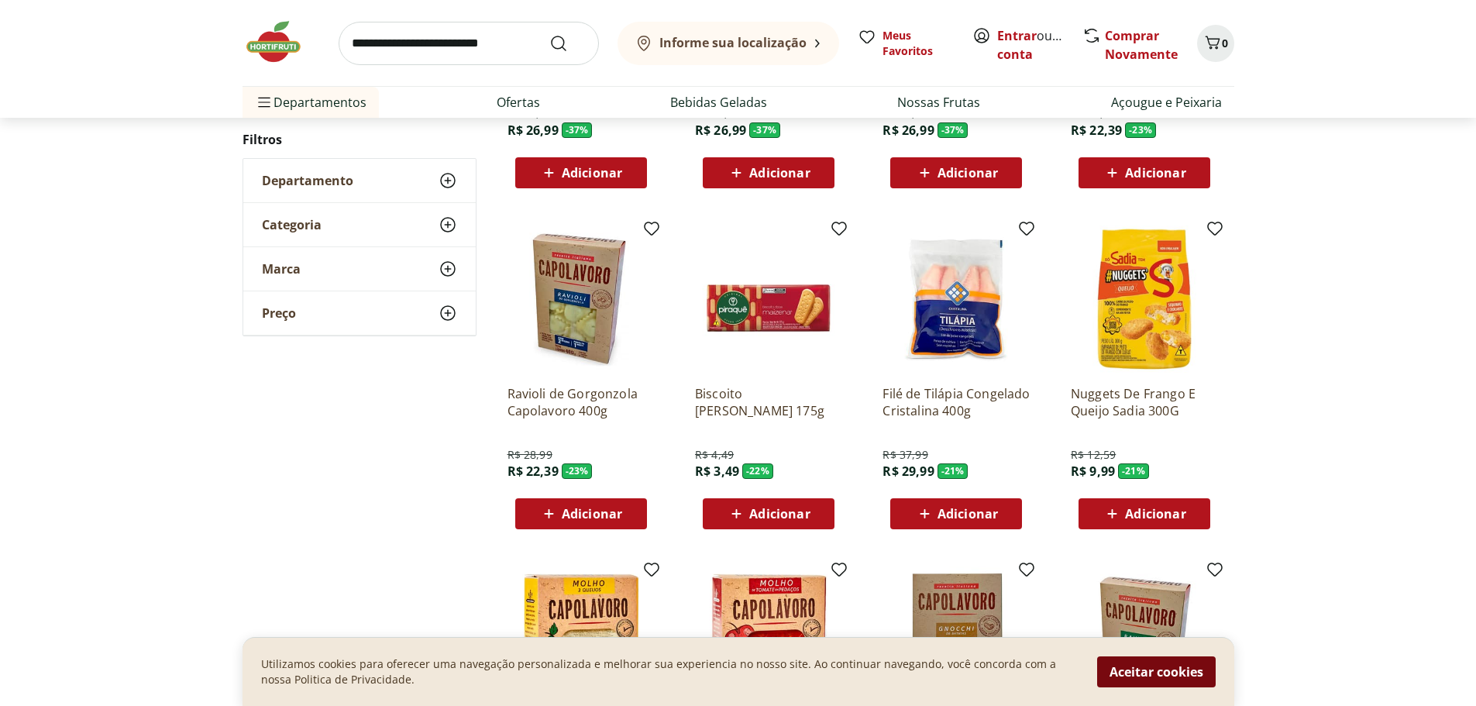
click at [1181, 675] on button "Aceitar cookies" at bounding box center [1156, 671] width 119 height 31
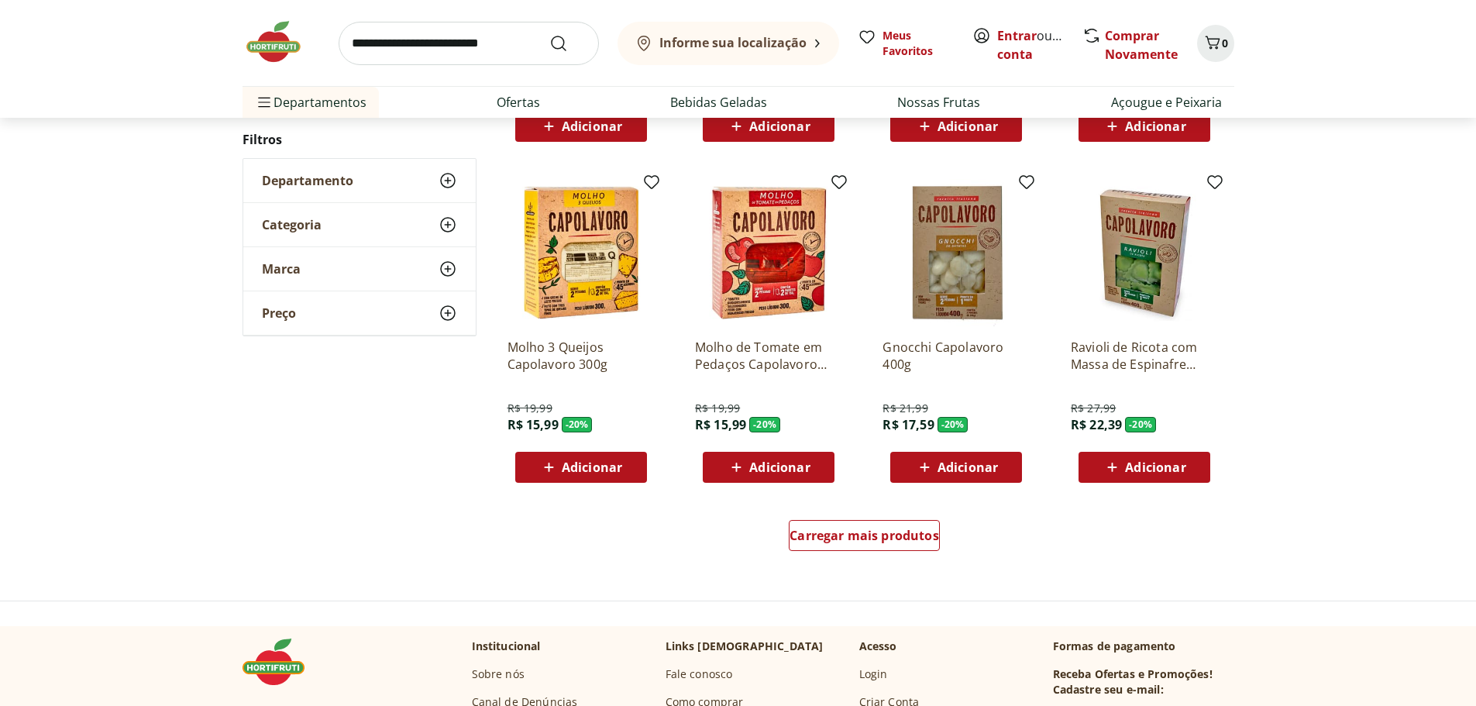
scroll to position [465, 0]
